Goal: Transaction & Acquisition: Book appointment/travel/reservation

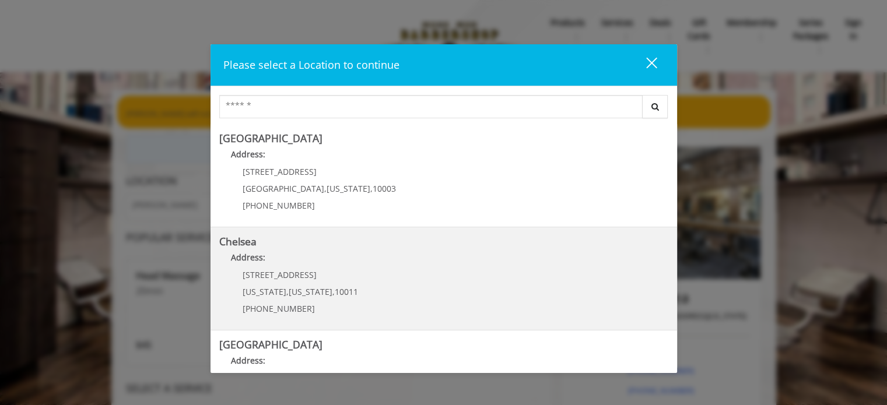
click at [359, 276] on link "Chelsea Address: [STREET_ADDRESS][US_STATE][US_STATE] (917) 639-3902" at bounding box center [443, 278] width 449 height 85
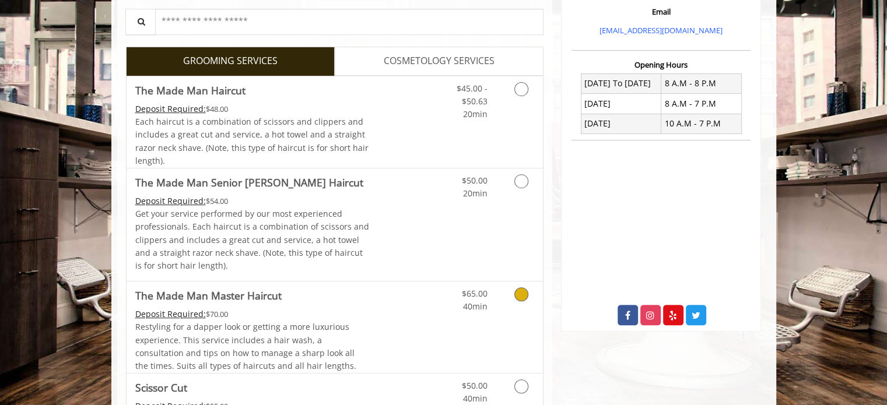
scroll to position [396, 0]
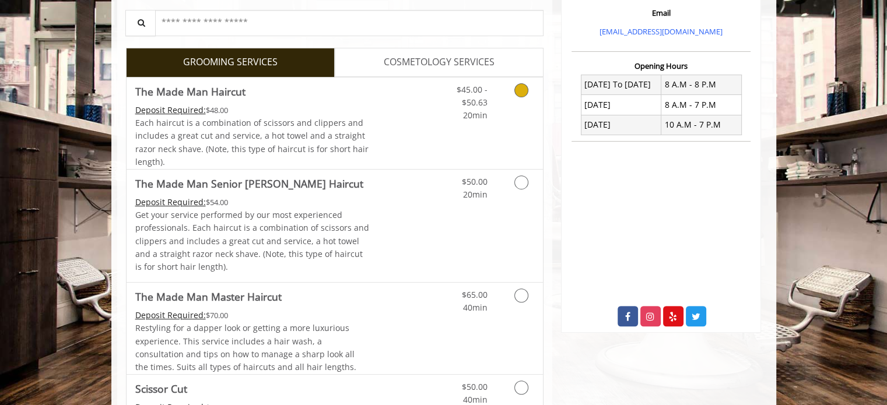
click at [521, 93] on icon "Grooming services" at bounding box center [521, 90] width 14 height 14
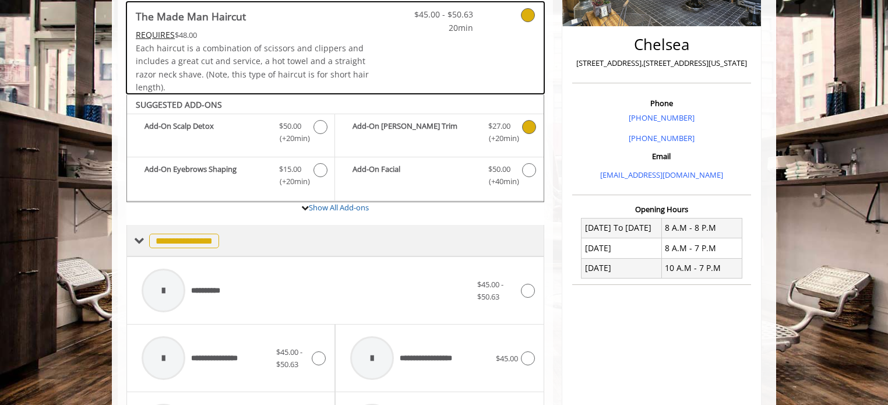
scroll to position [230, 0]
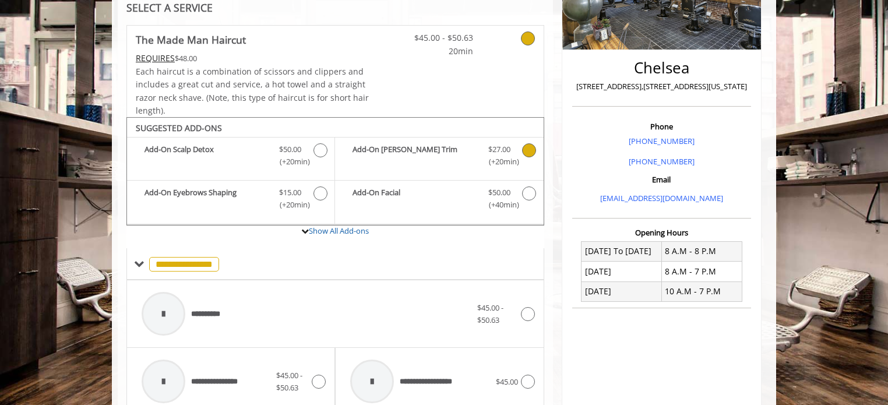
click at [527, 151] on icon "The Made Man Haircut Add-onS" at bounding box center [529, 150] width 14 height 14
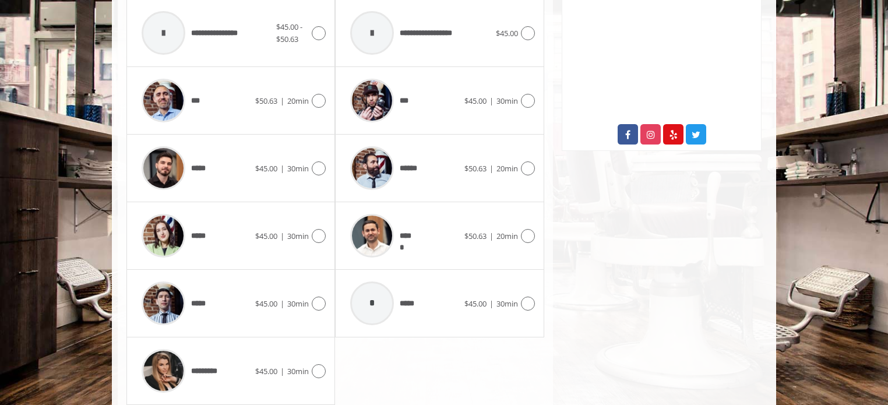
scroll to position [579, 0]
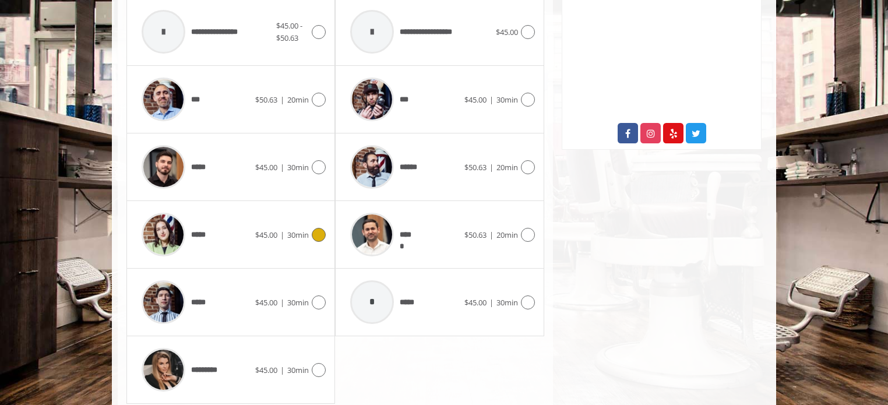
click at [318, 228] on icon at bounding box center [319, 235] width 14 height 14
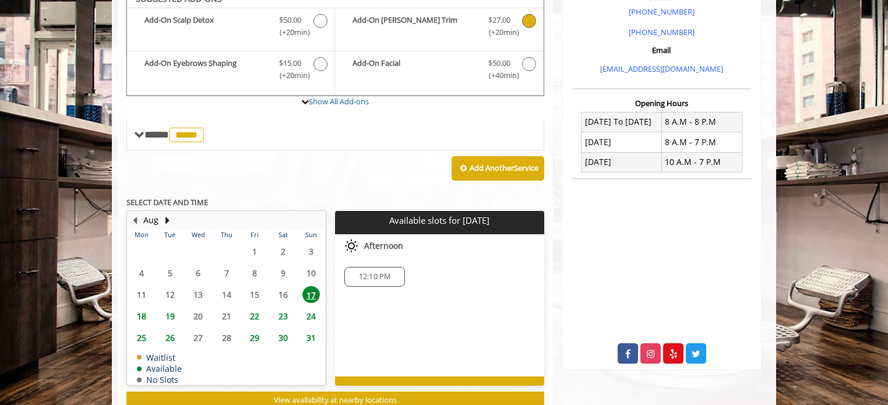
scroll to position [347, 0]
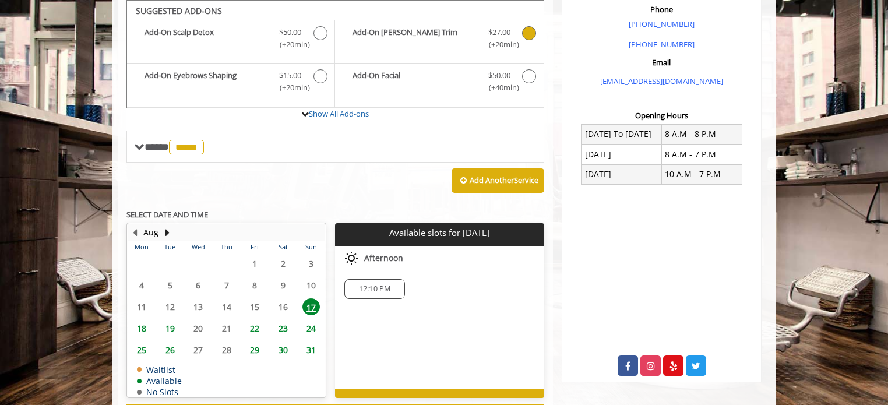
click at [374, 288] on span "12:10 PM" at bounding box center [375, 288] width 32 height 9
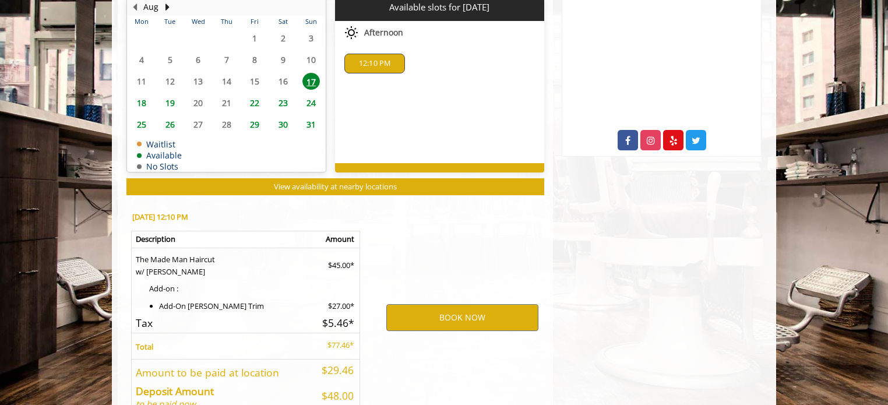
scroll to position [639, 0]
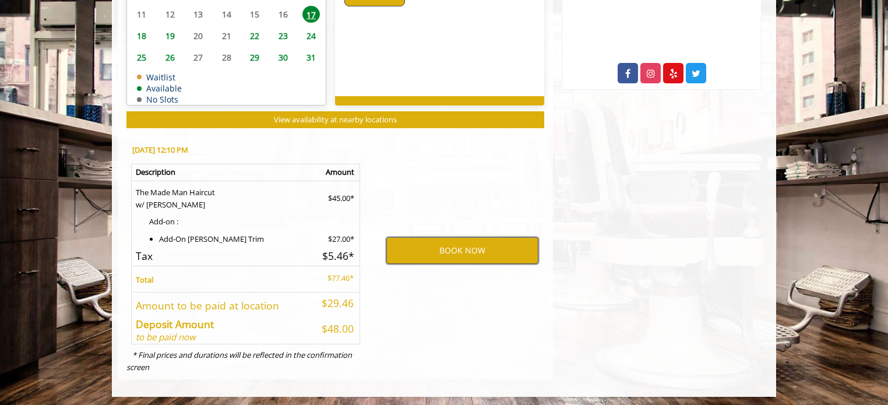
click at [461, 247] on button "BOOK NOW" at bounding box center [462, 250] width 152 height 27
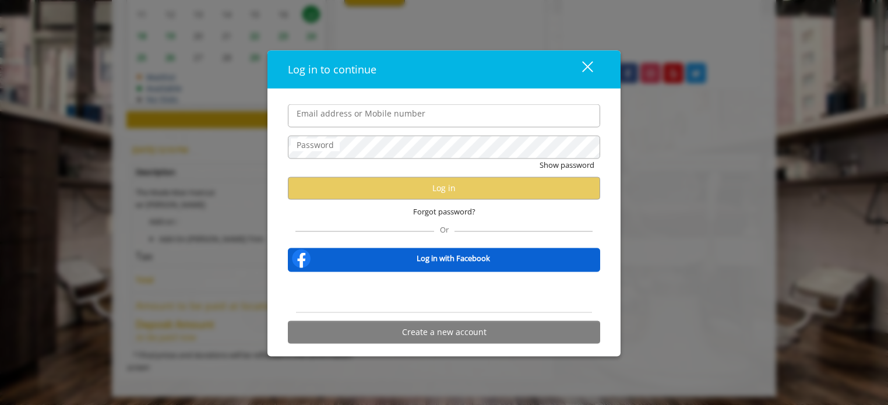
click at [344, 218] on div "Forgot password?" at bounding box center [444, 211] width 312 height 24
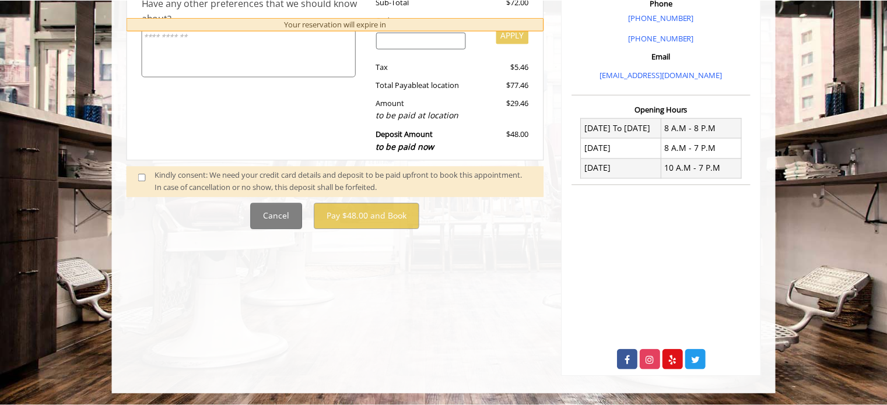
scroll to position [0, 0]
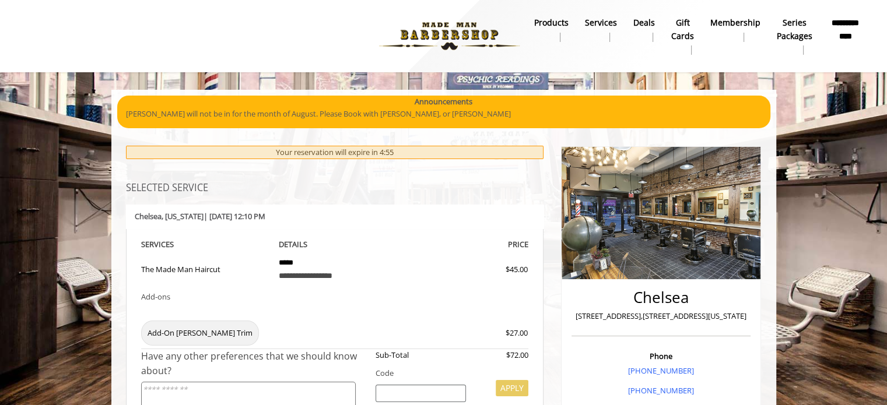
click at [408, 270] on div at bounding box center [432, 269] width 64 height 12
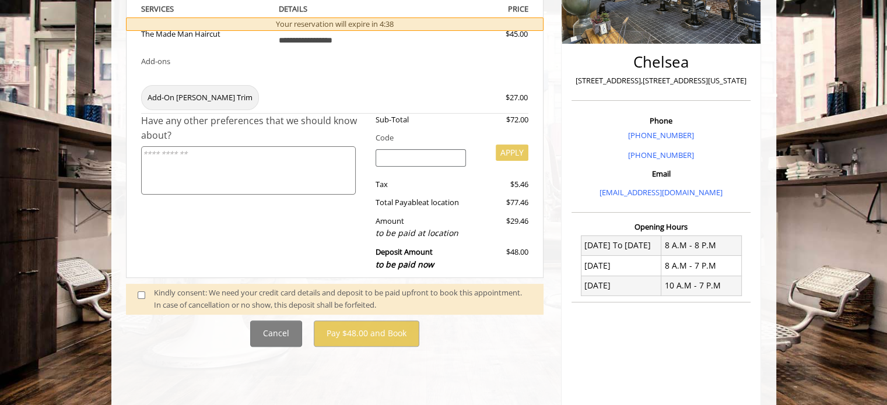
scroll to position [311, 0]
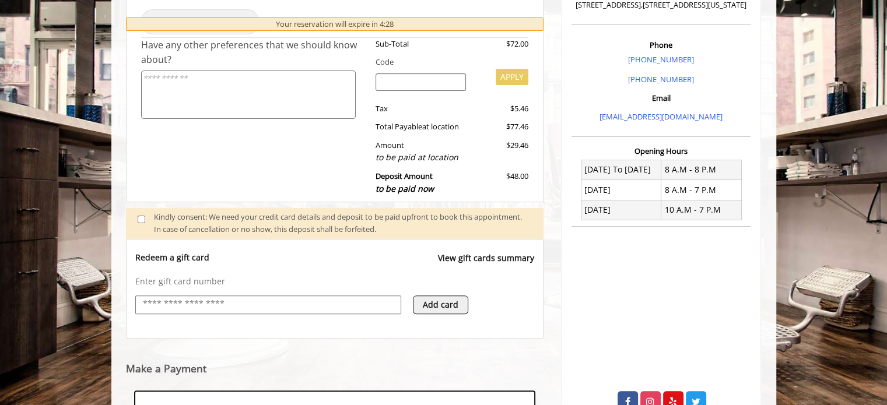
click at [269, 304] on input "text" at bounding box center [268, 304] width 253 height 14
type input "**********"
click at [499, 316] on div "Add card" at bounding box center [479, 311] width 133 height 30
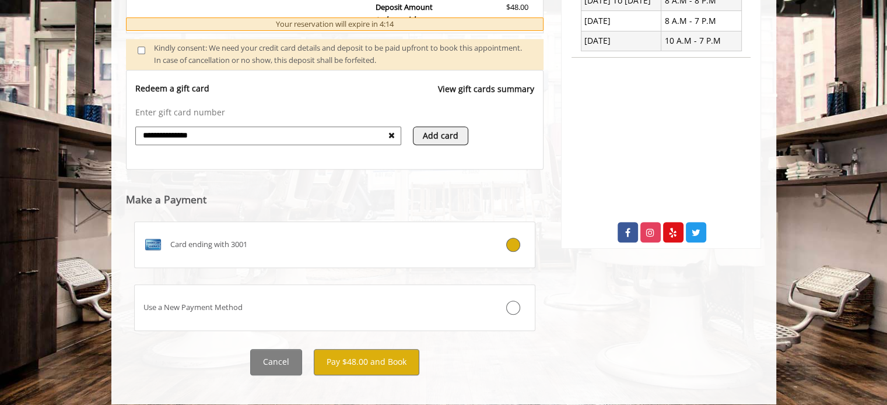
scroll to position [490, 0]
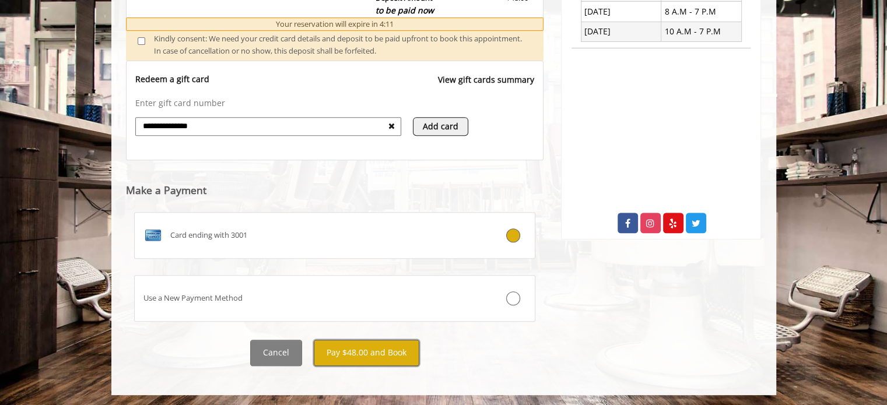
click at [378, 352] on button "Pay $48.00 and Book" at bounding box center [367, 353] width 106 height 26
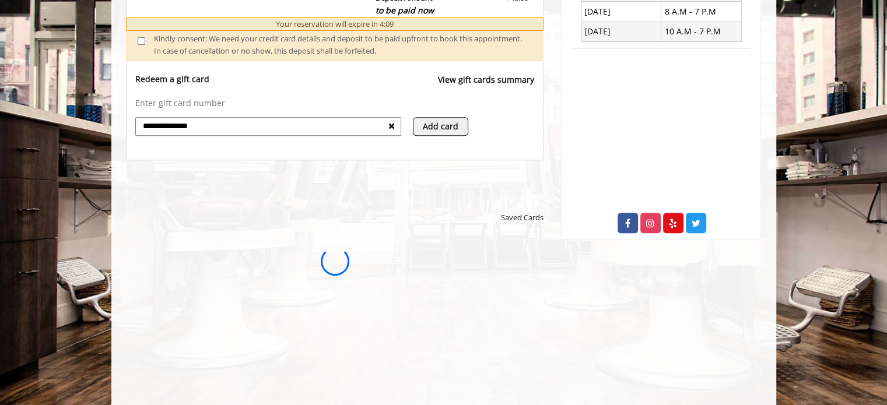
scroll to position [0, 0]
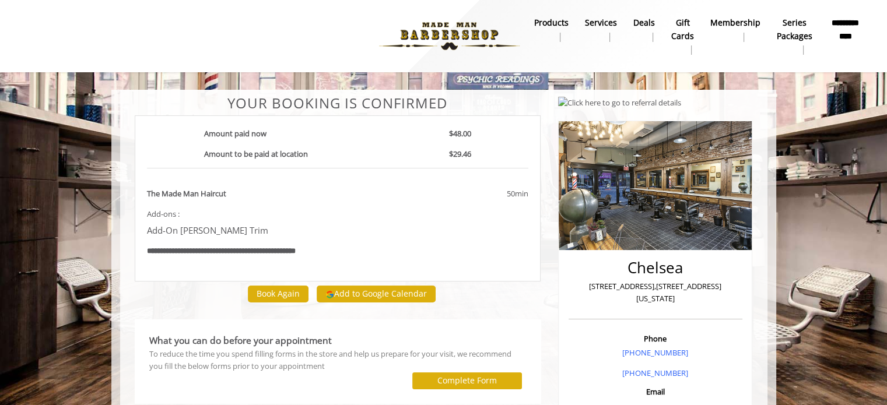
click at [525, 299] on div "Book Again Add to Google Calendar" at bounding box center [338, 295] width 406 height 26
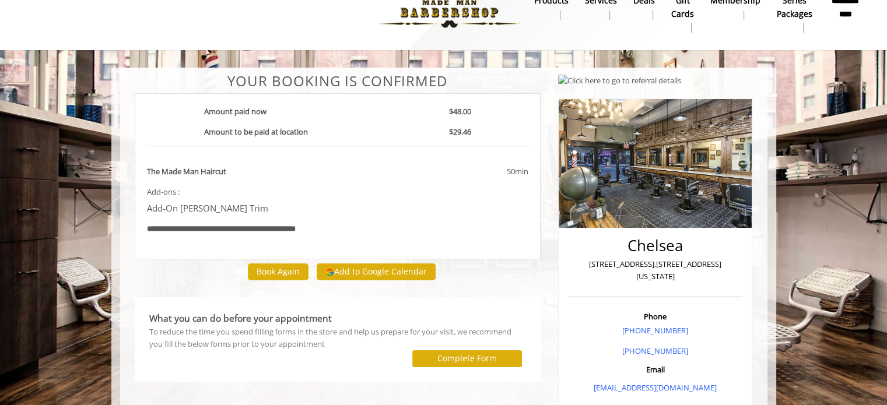
scroll to position [23, 0]
